Goal: Task Accomplishment & Management: Manage account settings

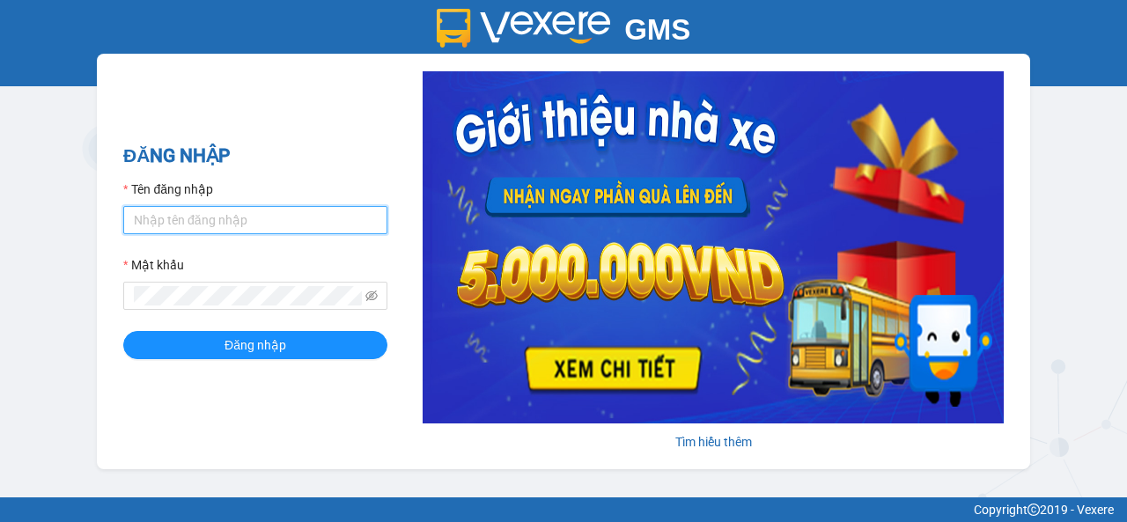
click at [220, 229] on input "Tên đăng nhập" at bounding box center [255, 220] width 264 height 28
type input "trong.vxr"
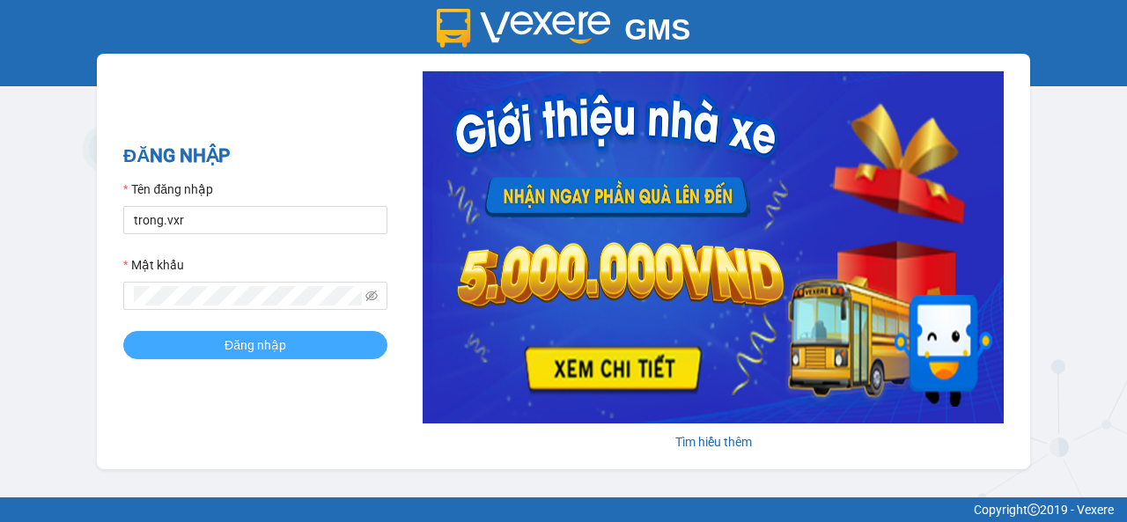
click at [222, 344] on button "Đăng nhập" at bounding box center [255, 345] width 264 height 28
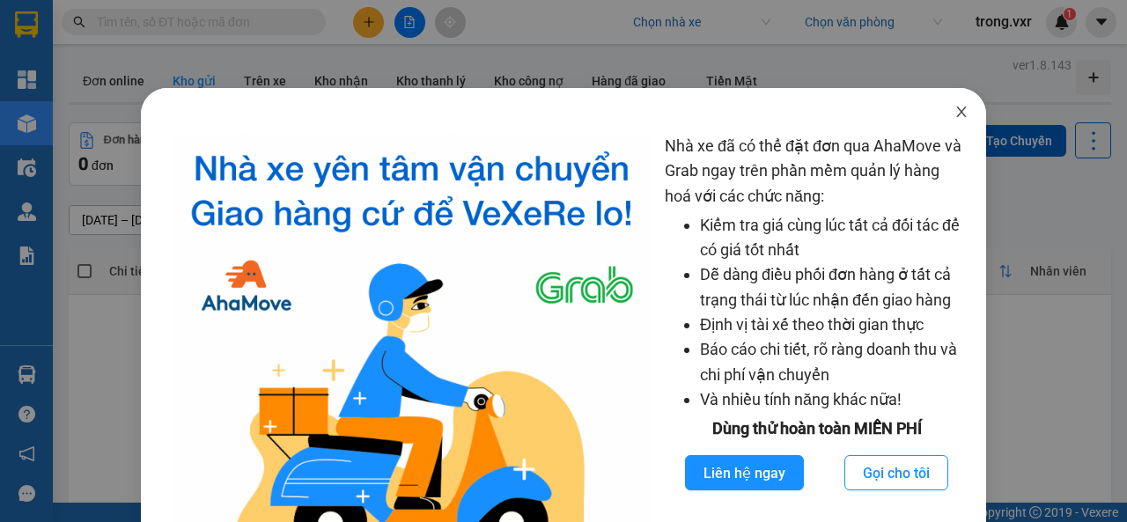
click at [938, 112] on span "Close" at bounding box center [960, 112] width 49 height 49
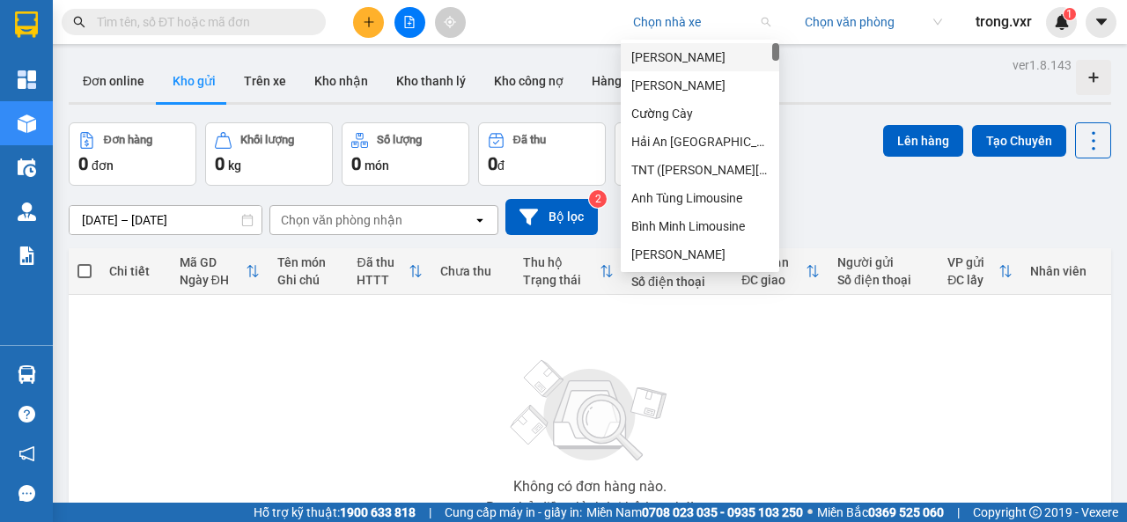
click at [692, 26] on input "search" at bounding box center [695, 22] width 125 height 26
type input "k"
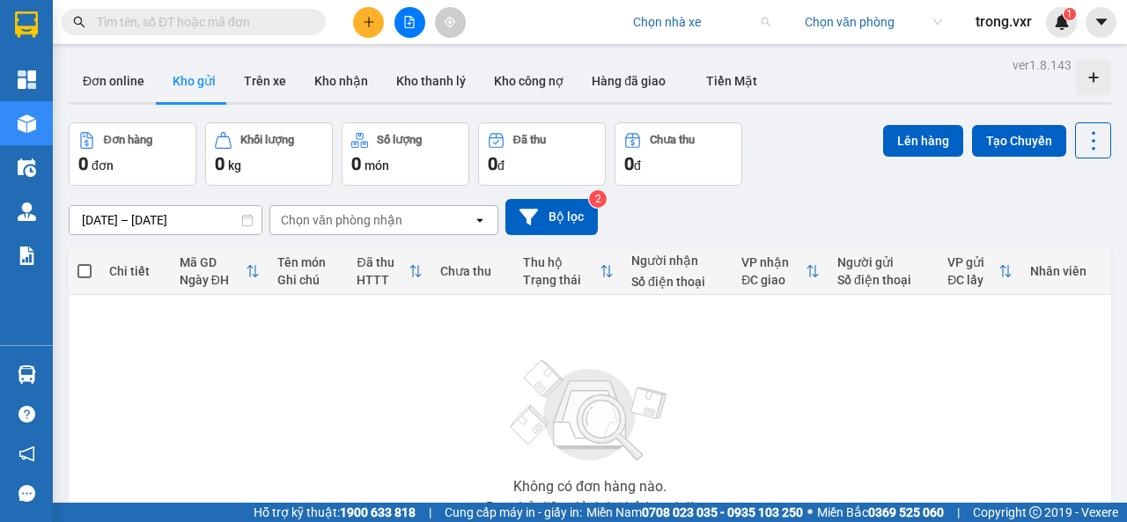
click at [681, 26] on input "search" at bounding box center [695, 22] width 125 height 26
type input "[PERSON_NAME]"
click at [692, 50] on div "Công ty cổ phần Vận Tải Võ Minh" at bounding box center [721, 57] width 180 height 19
click at [1091, 24] on button at bounding box center [1100, 22] width 31 height 31
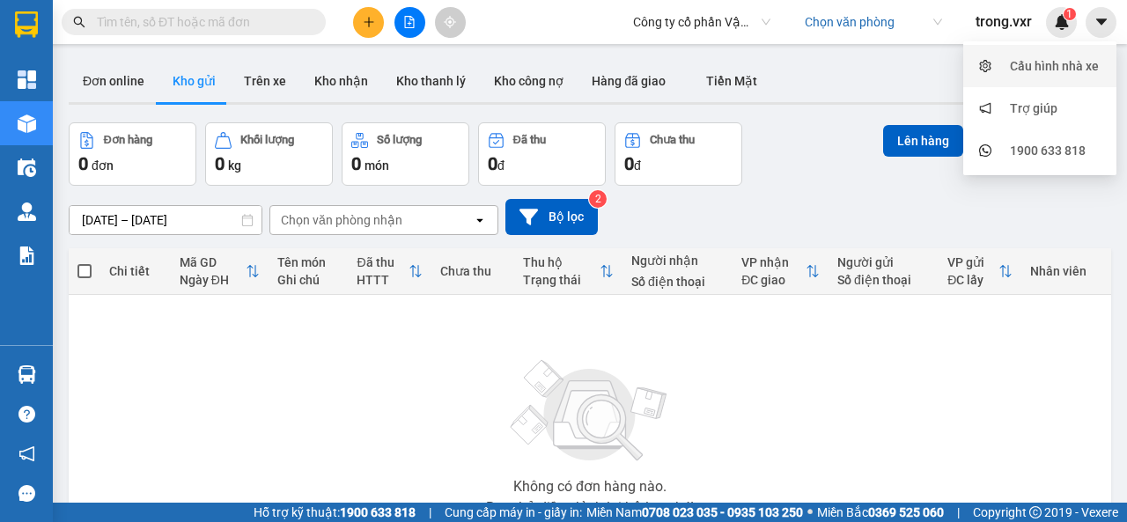
click at [1051, 73] on div "Cấu hình nhà xe" at bounding box center [1054, 65] width 89 height 19
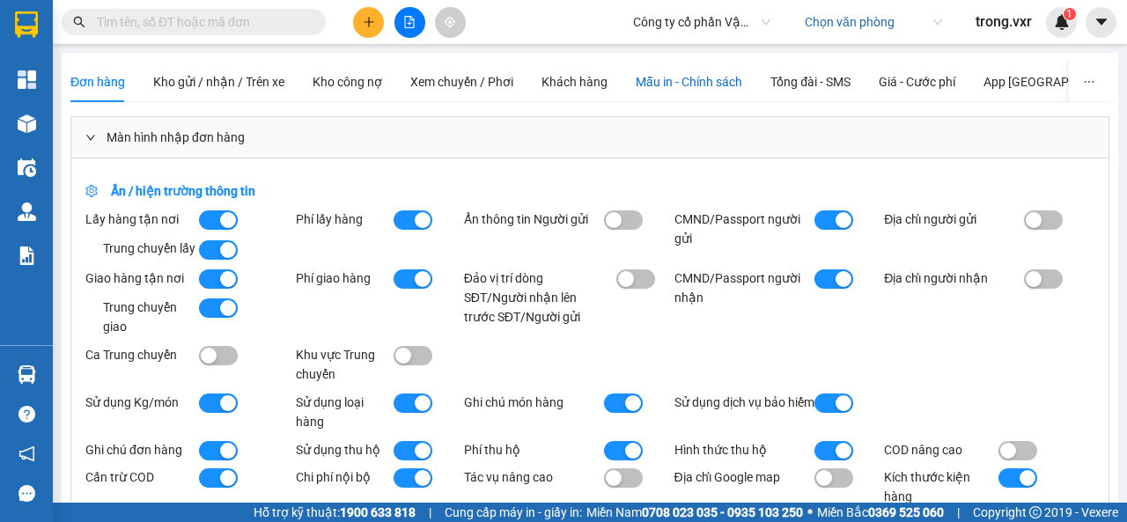
click at [723, 82] on span "Mẫu in - Chính sách" at bounding box center [688, 82] width 107 height 14
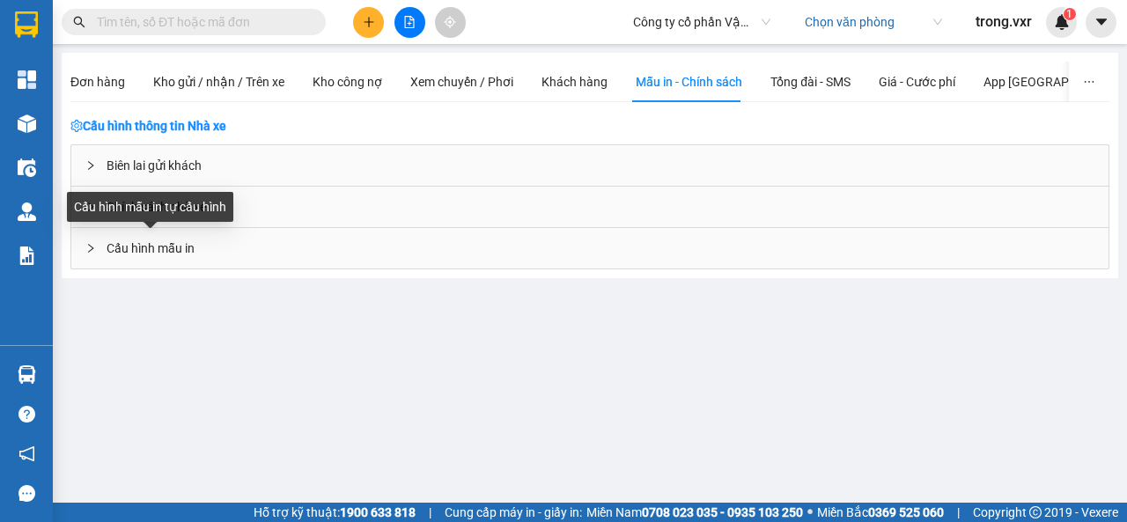
click at [177, 251] on span "Cấu hình mẫu in" at bounding box center [151, 248] width 88 height 19
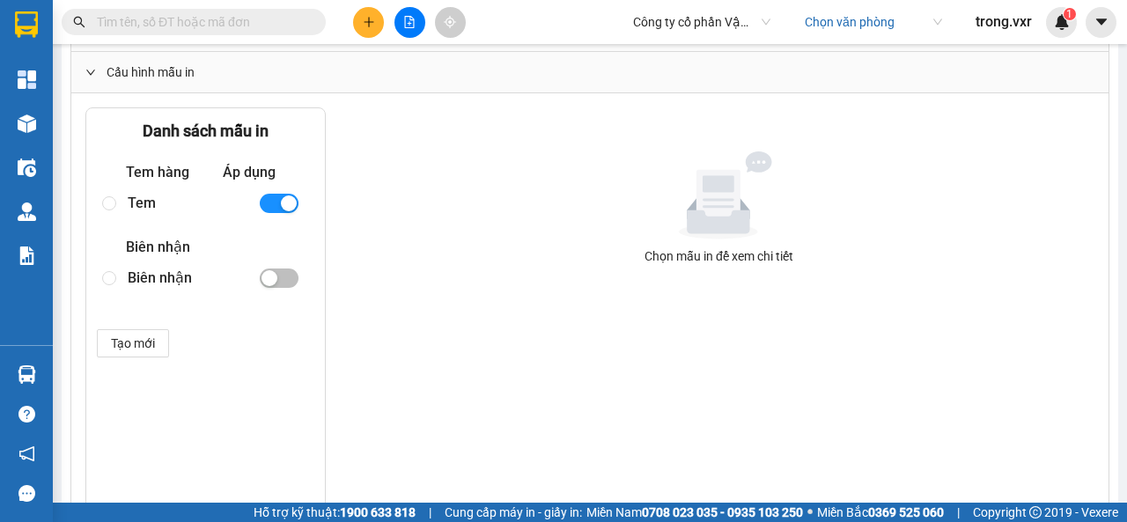
scroll to position [88, 0]
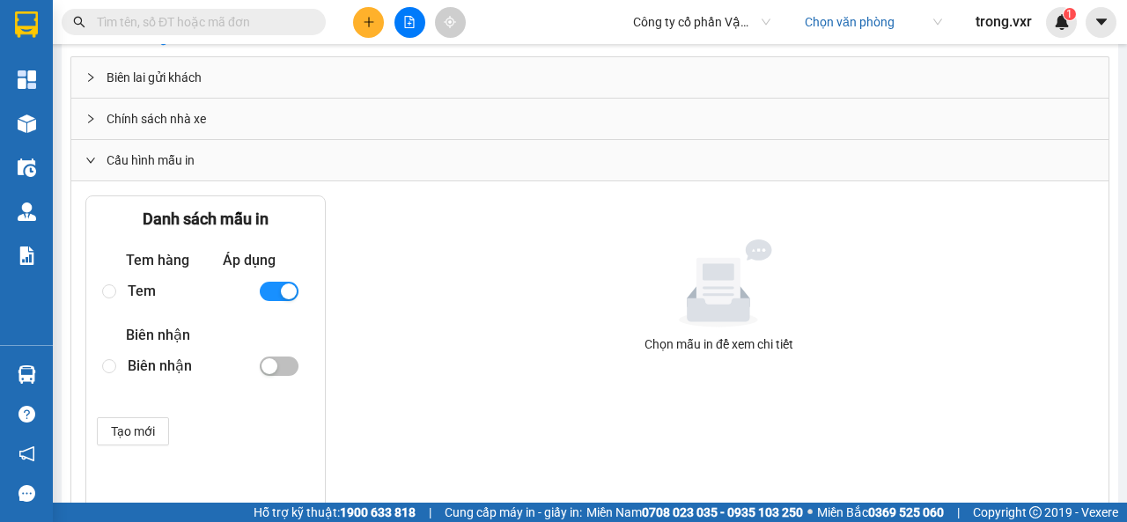
click at [140, 290] on div "Tem" at bounding box center [186, 290] width 116 height 31
radio input "true"
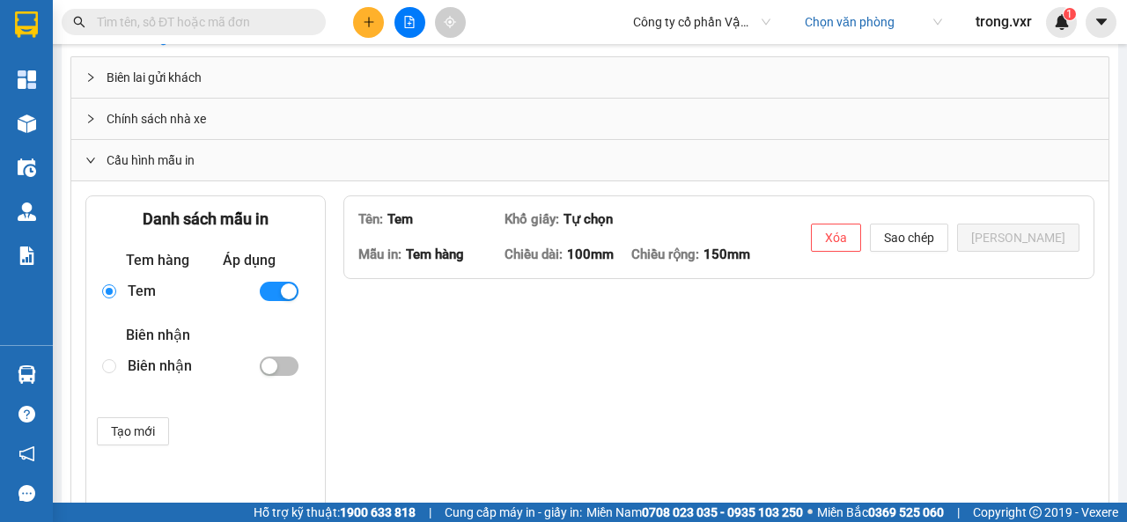
type textarea "<lorem ipsum="dolors-ametcons: adipisci; elits: 887.130%; doeius: 00.0512te; in…"
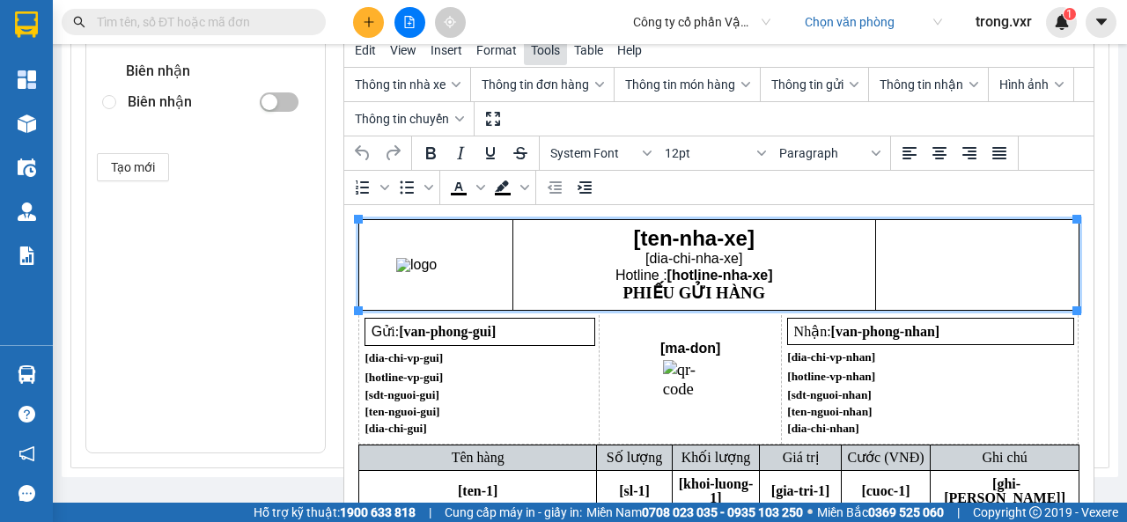
scroll to position [440, 0]
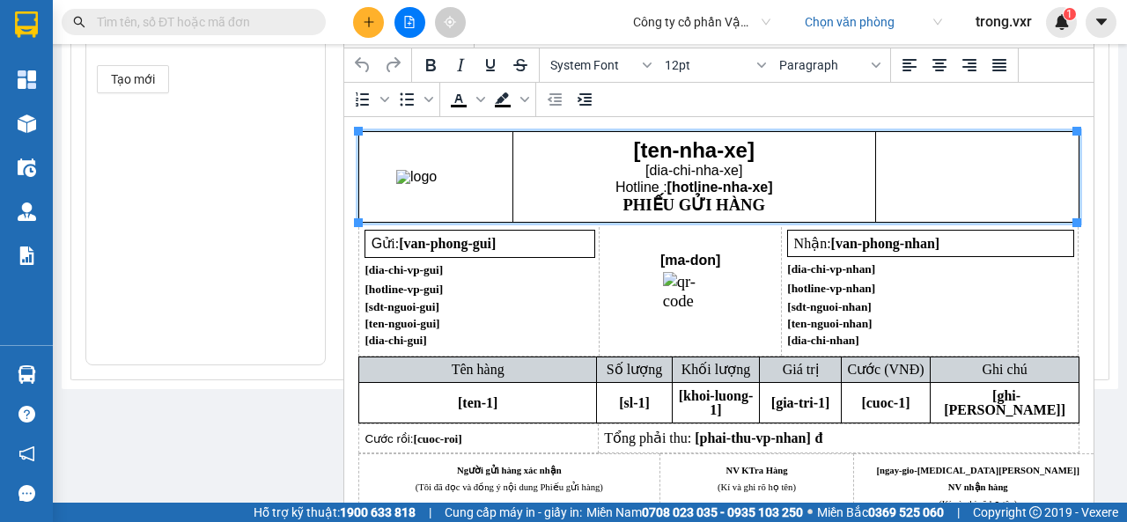
click at [422, 186] on td "Rich Text Area. Press ALT-0 for help." at bounding box center [435, 177] width 154 height 91
click at [275, 429] on main "Đơn hàng Kho gửi / nhận / Trên xe Kho công nợ Xem chuyến / Phơi Khách hàng Mẫu …" at bounding box center [563, 251] width 1127 height 503
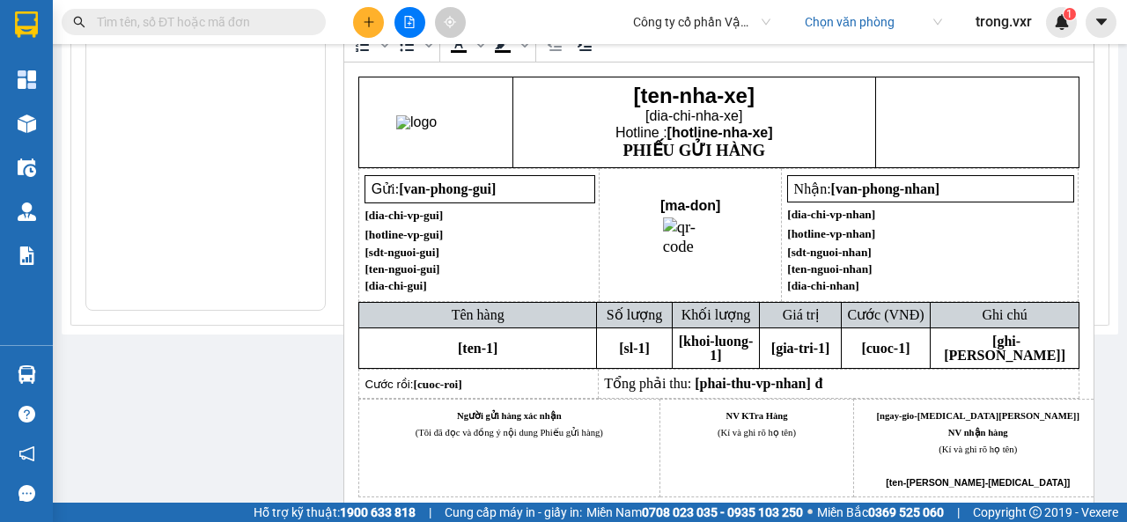
scroll to position [407, 0]
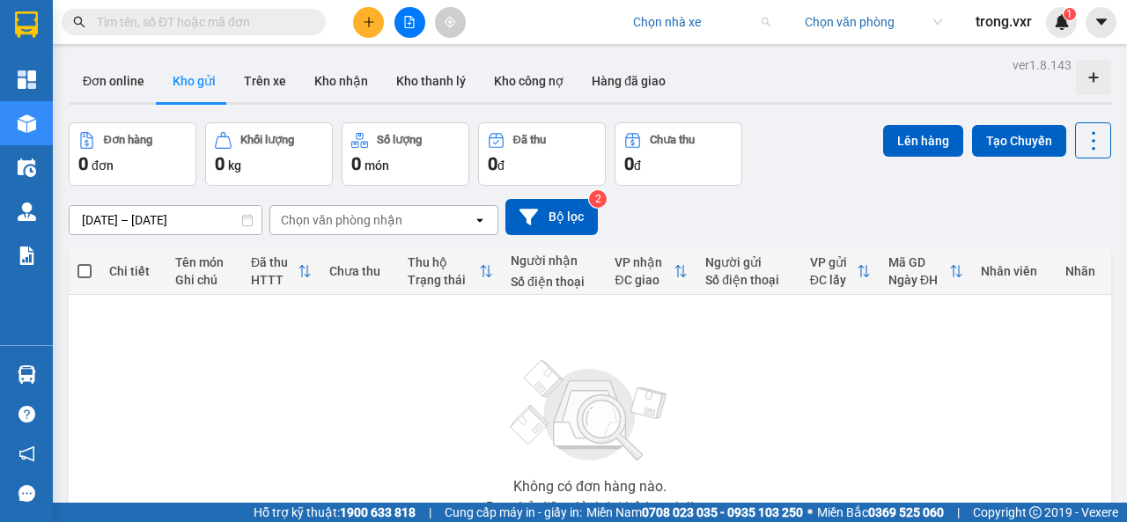
click at [648, 32] on input "search" at bounding box center [695, 22] width 125 height 26
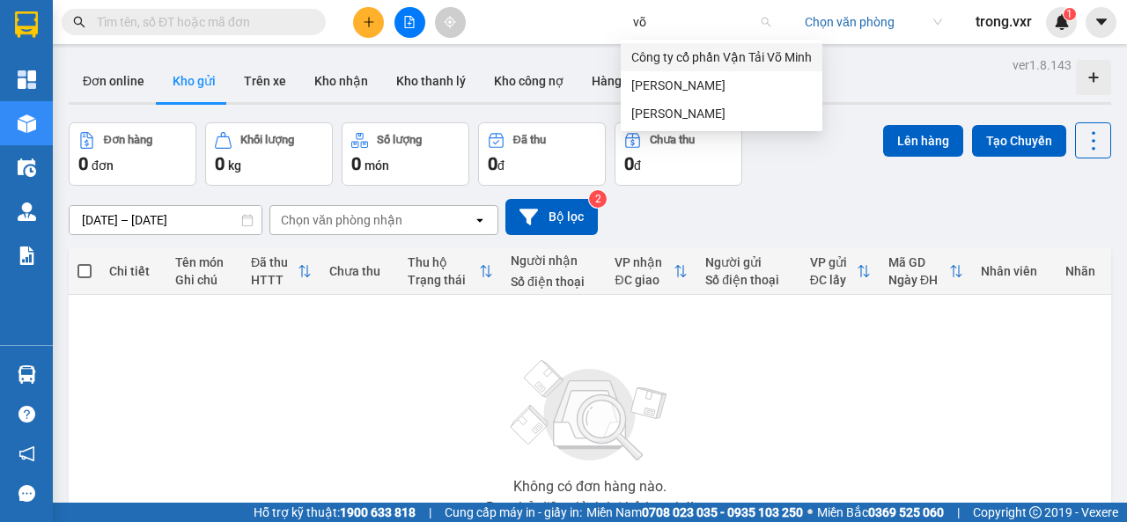
type input "võ"
click at [668, 50] on div "Công ty cổ phần Vận Tải Võ Minh" at bounding box center [721, 57] width 180 height 19
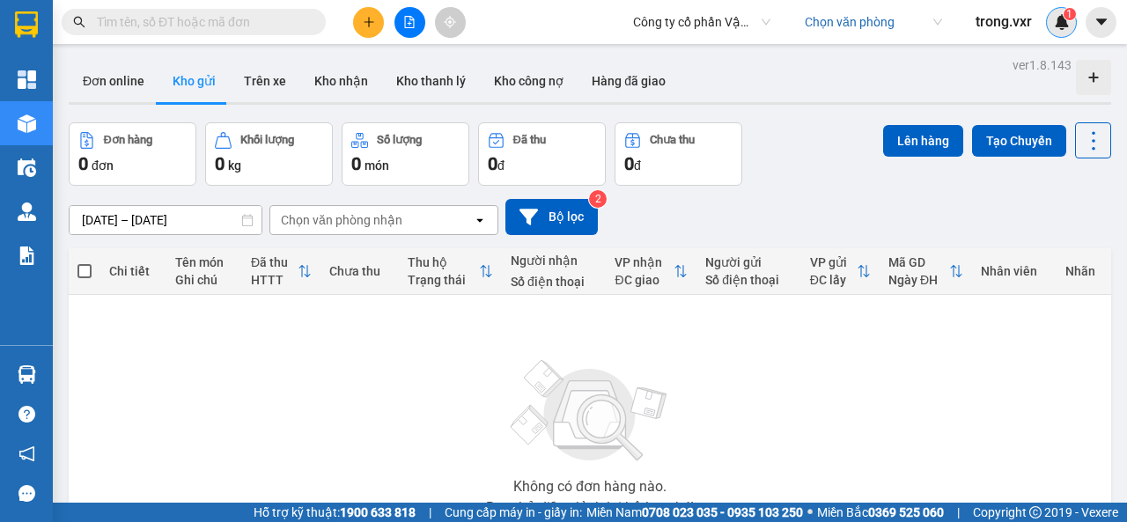
click at [1056, 22] on img at bounding box center [1062, 22] width 16 height 16
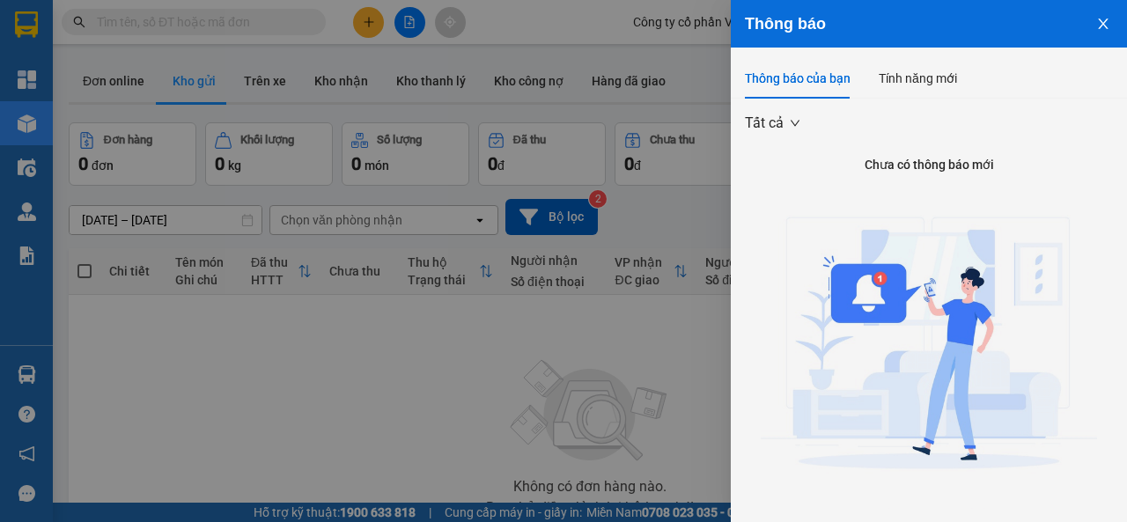
click at [1096, 26] on icon "close" at bounding box center [1103, 24] width 14 height 14
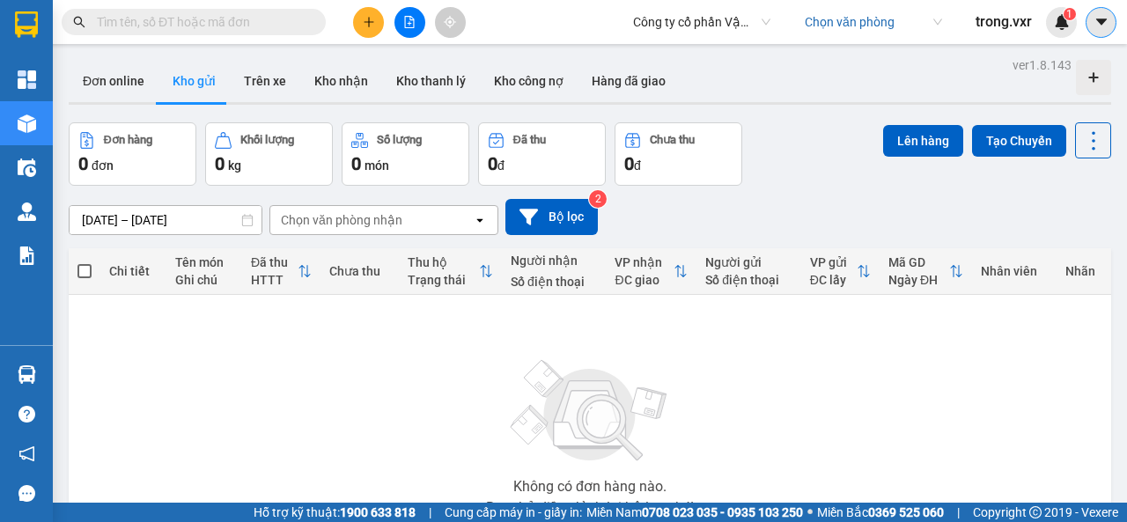
click at [1106, 26] on icon "caret-down" at bounding box center [1101, 22] width 16 height 16
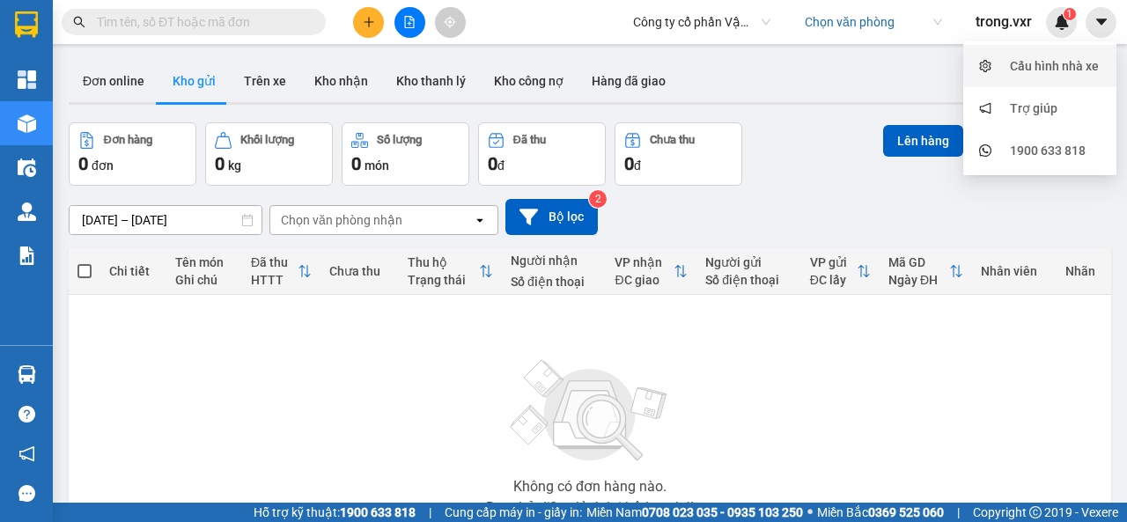
click at [1031, 71] on div "Cấu hình nhà xe" at bounding box center [1054, 65] width 89 height 19
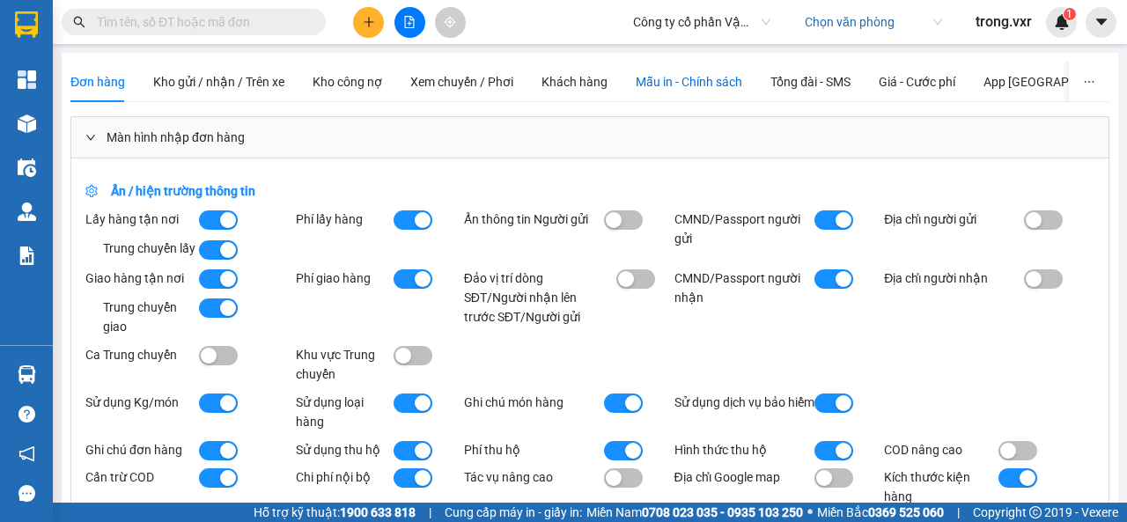
click at [675, 81] on span "Mẫu in - Chính sách" at bounding box center [688, 82] width 107 height 14
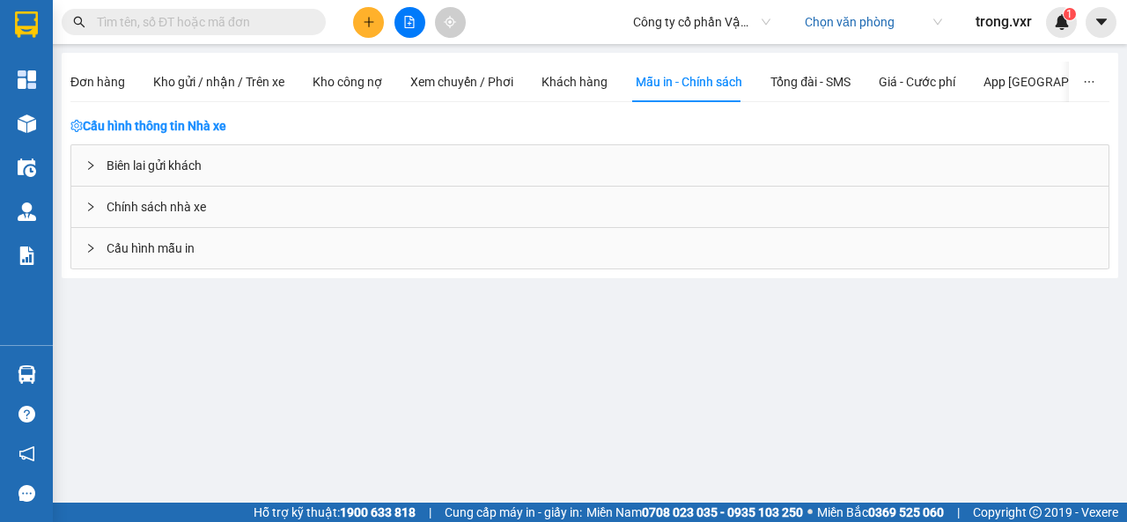
click at [187, 263] on div "Cấu hình mẫu in" at bounding box center [589, 248] width 1037 height 40
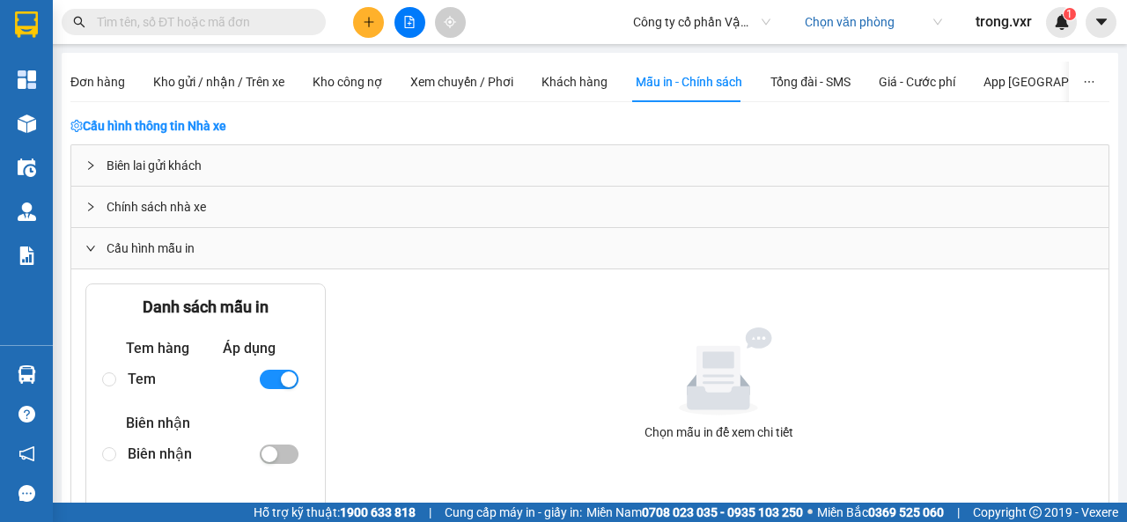
scroll to position [176, 0]
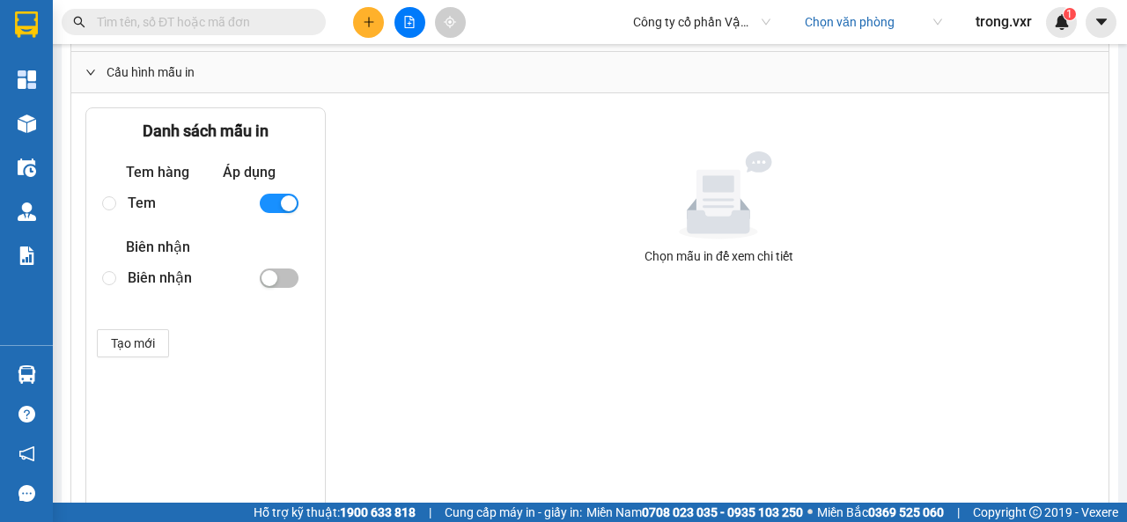
click at [133, 202] on div "Tem" at bounding box center [186, 202] width 116 height 31
radio input "true"
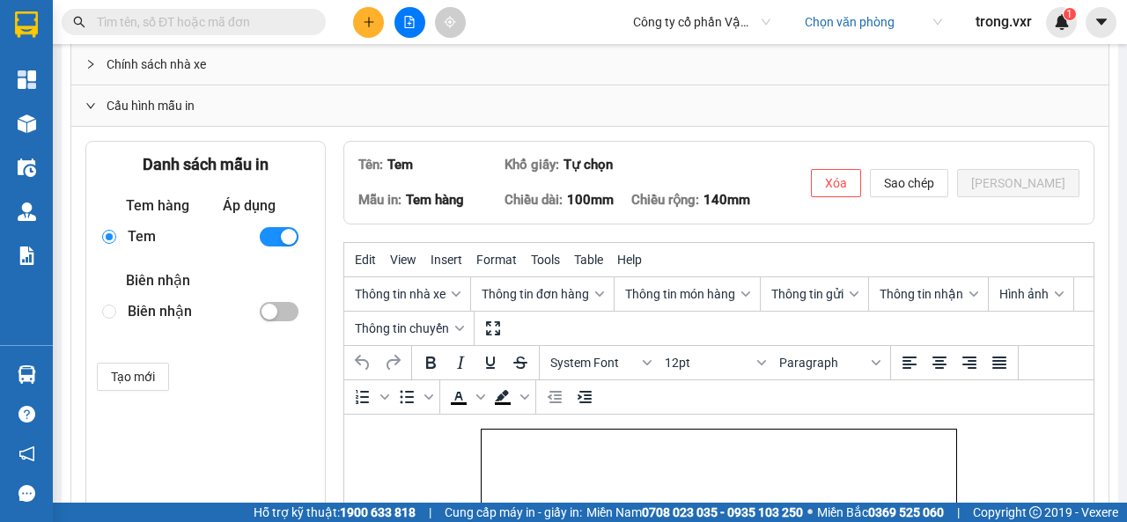
scroll to position [407, 0]
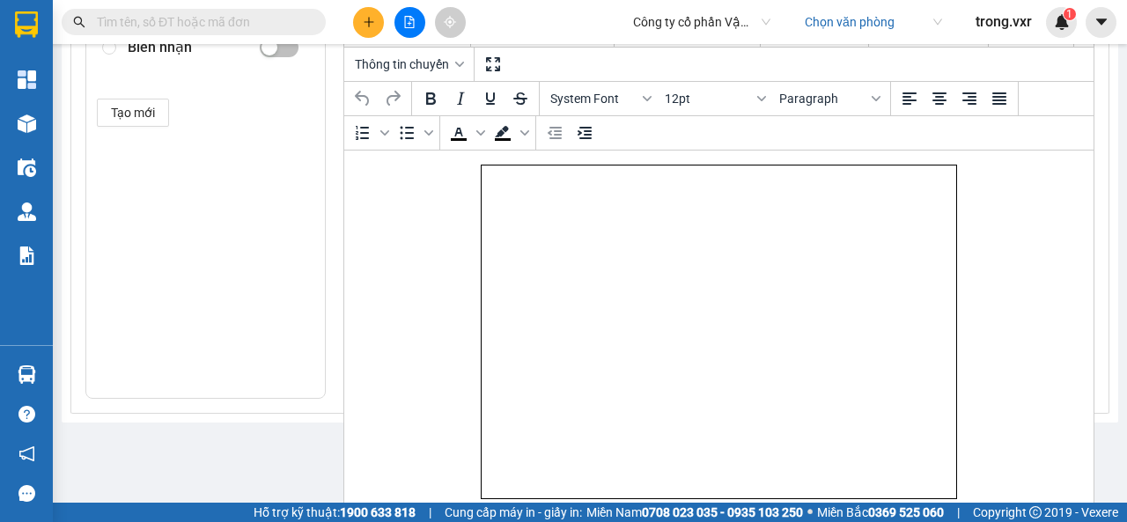
click at [567, 298] on body "Rich Text Area. Press ALT-0 for help." at bounding box center [718, 332] width 476 height 334
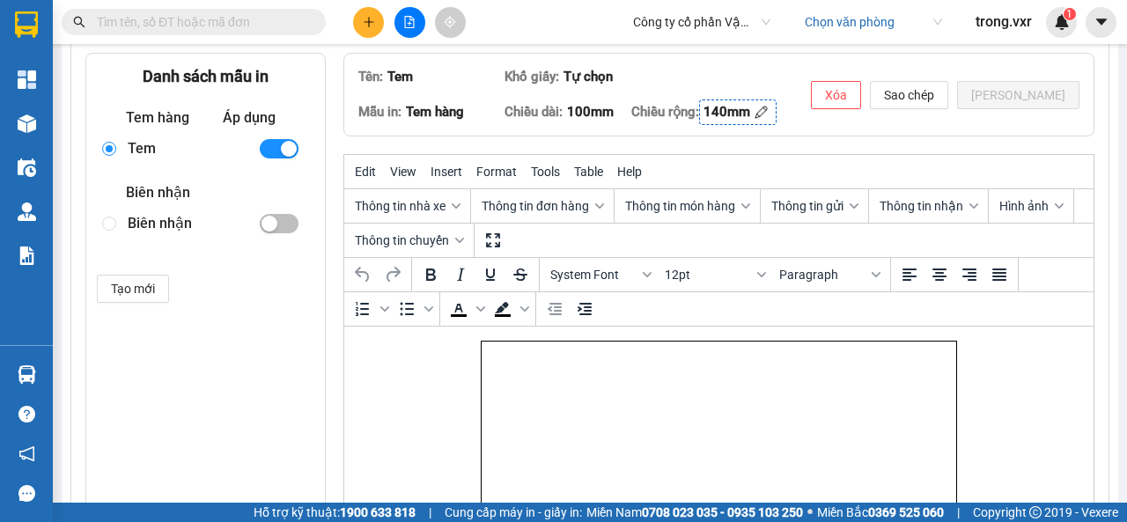
click at [741, 108] on div "140mm" at bounding box center [726, 112] width 47 height 21
click at [753, 107] on input "140mm" at bounding box center [748, 112] width 90 height 18
click at [453, 389] on html at bounding box center [717, 508] width 749 height 363
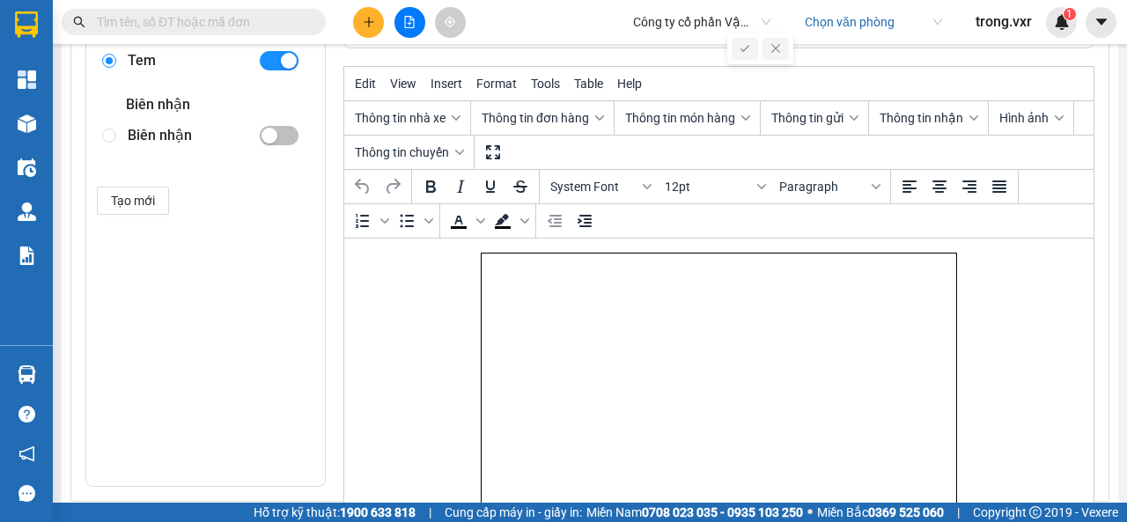
scroll to position [143, 0]
